Goal: Information Seeking & Learning: Learn about a topic

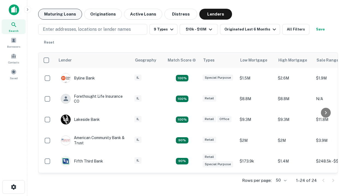
click at [60, 14] on button "Maturing Loans" at bounding box center [60, 14] width 44 height 11
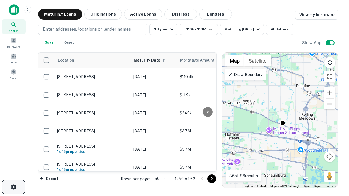
click at [13, 187] on icon "button" at bounding box center [13, 187] width 7 height 7
